Goal: Task Accomplishment & Management: Use online tool/utility

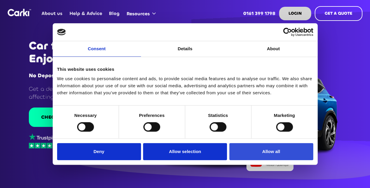
click at [269, 153] on button "Allow all" at bounding box center [271, 151] width 84 height 17
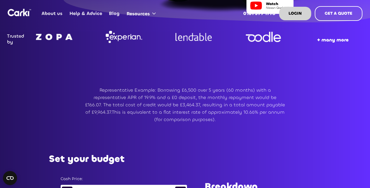
scroll to position [118, 0]
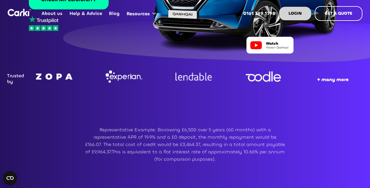
click at [323, 79] on strong "+ many more" at bounding box center [333, 80] width 32 height 6
click at [329, 81] on strong "+ many more" at bounding box center [333, 80] width 32 height 6
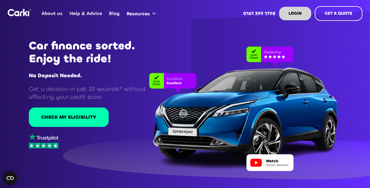
scroll to position [0, 0]
click at [58, 14] on link "About us" at bounding box center [52, 13] width 28 height 23
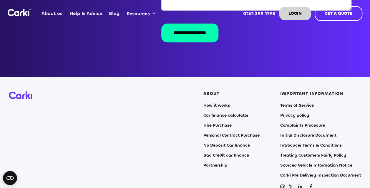
scroll to position [1207, 0]
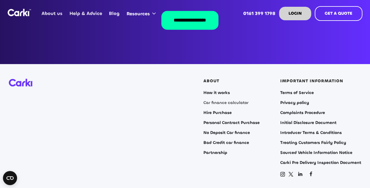
click at [213, 101] on link "Car finance calculator" at bounding box center [225, 103] width 45 height 5
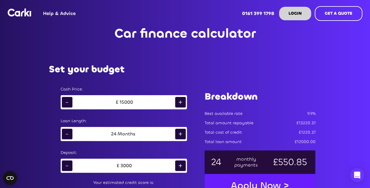
scroll to position [59, 0]
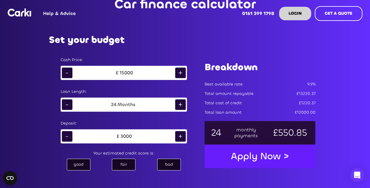
click at [71, 74] on div "-" at bounding box center [67, 73] width 11 height 11
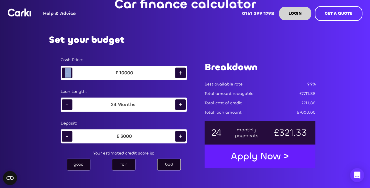
click at [71, 74] on div "-" at bounding box center [67, 73] width 11 height 11
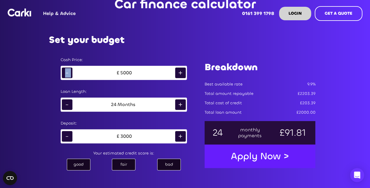
click at [71, 74] on div "-" at bounding box center [67, 73] width 11 height 11
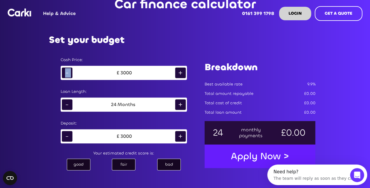
scroll to position [0, 0]
click at [65, 72] on div "-" at bounding box center [67, 73] width 11 height 11
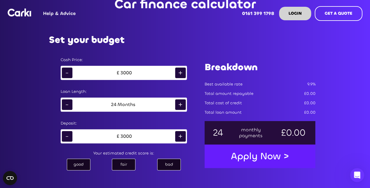
click at [178, 136] on div "+" at bounding box center [180, 136] width 11 height 11
click at [239, 13] on link "0161 399 1798" at bounding box center [258, 13] width 42 height 23
click at [63, 136] on div "-" at bounding box center [67, 136] width 11 height 11
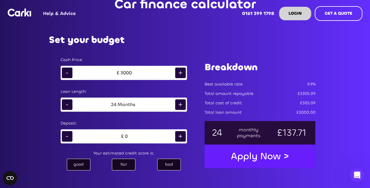
click at [180, 136] on div "+" at bounding box center [180, 136] width 11 height 11
click at [185, 134] on div "+" at bounding box center [180, 136] width 11 height 11
click at [68, 136] on div "-" at bounding box center [67, 136] width 11 height 11
click at [181, 105] on div "+" at bounding box center [180, 105] width 11 height 11
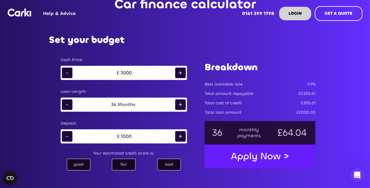
click at [181, 105] on div "+" at bounding box center [180, 105] width 11 height 11
click at [62, 104] on div "-" at bounding box center [67, 105] width 11 height 11
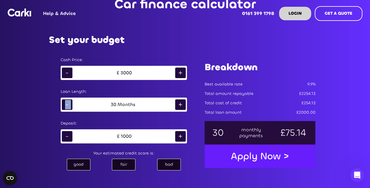
click at [62, 104] on div "-" at bounding box center [67, 105] width 11 height 11
click at [185, 105] on div "+" at bounding box center [180, 105] width 11 height 11
click at [182, 72] on div "+" at bounding box center [180, 73] width 11 height 11
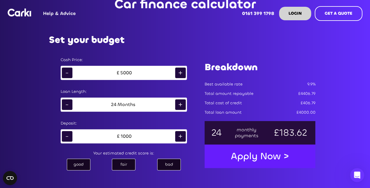
click at [182, 72] on div "+" at bounding box center [180, 73] width 11 height 11
click at [188, 75] on div "Cash Price: - £ 6000 +" at bounding box center [124, 70] width 138 height 32
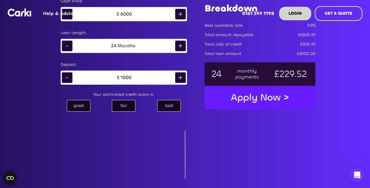
scroll to position [88, 0]
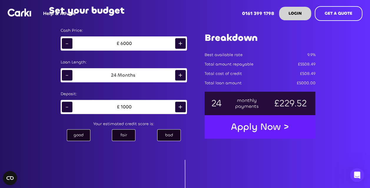
click at [79, 137] on div "good" at bounding box center [79, 136] width 24 height 12
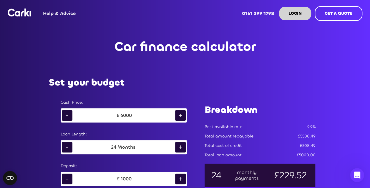
scroll to position [0, 0]
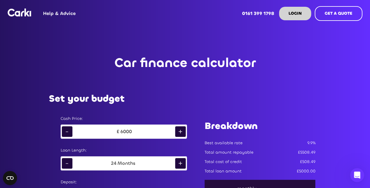
click at [11, 13] on img at bounding box center [20, 13] width 24 height 8
click at [16, 14] on img at bounding box center [20, 13] width 24 height 8
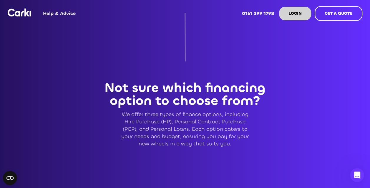
scroll to position [501, 0]
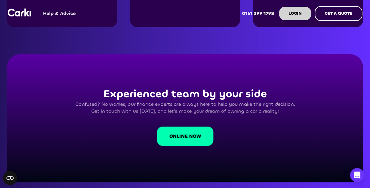
scroll to position [648, 0]
